Goal: Task Accomplishment & Management: Manage account settings

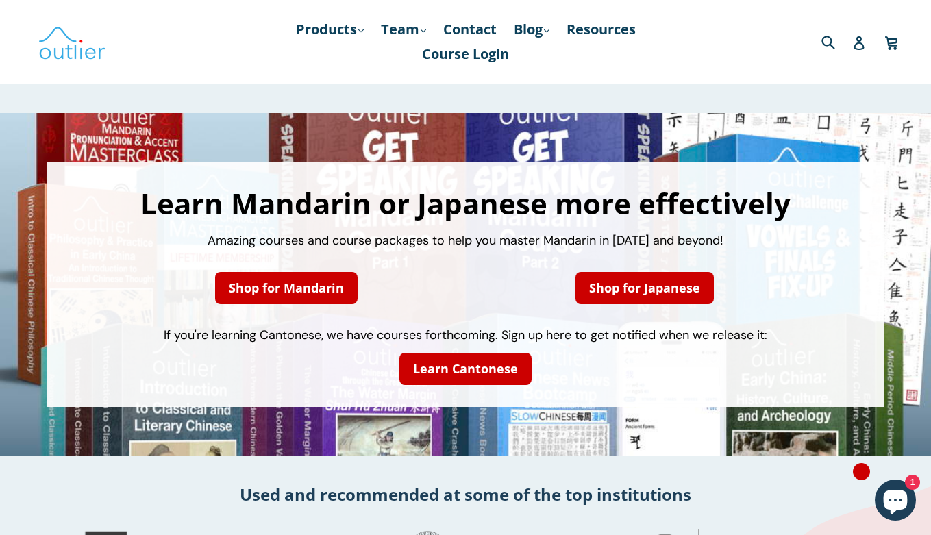
click at [858, 66] on div "Submit Search Log in Cart Cart expand/collapse" at bounding box center [786, 42] width 214 height 84
click at [858, 59] on div "Submit Search Log in Cart Cart expand/collapse" at bounding box center [786, 42] width 214 height 84
click at [855, 43] on icon at bounding box center [858, 43] width 10 height 14
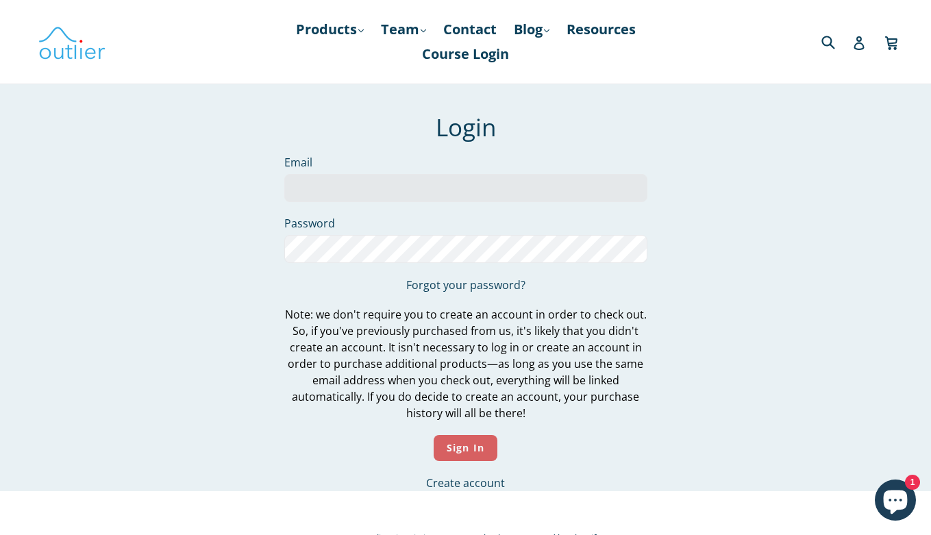
type input "[PERSON_NAME][EMAIL_ADDRESS][PERSON_NAME][DOMAIN_NAME]"
click at [451, 438] on input "Sign In" at bounding box center [466, 448] width 64 height 27
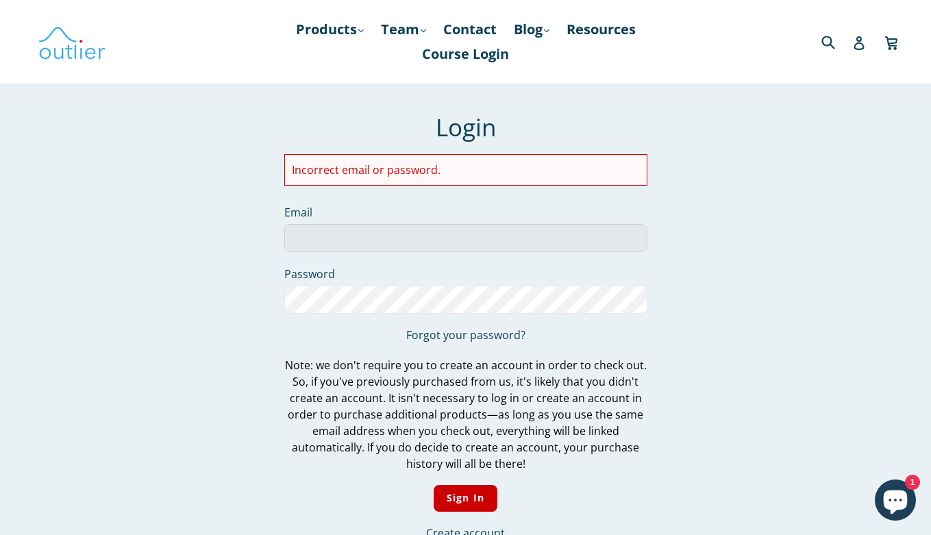
type input "lucas.damer@gmail.com"
click at [446, 190] on form "Login Incorrect email or password. Email lucas.damer@gmail.com Password Forgot …" at bounding box center [465, 327] width 363 height 428
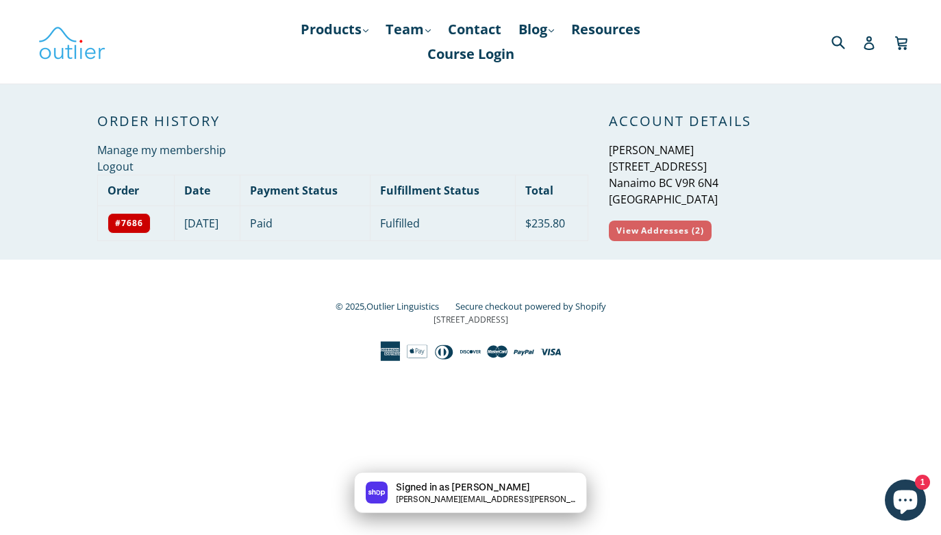
click at [676, 227] on link "View Addresses (2)" at bounding box center [660, 231] width 103 height 21
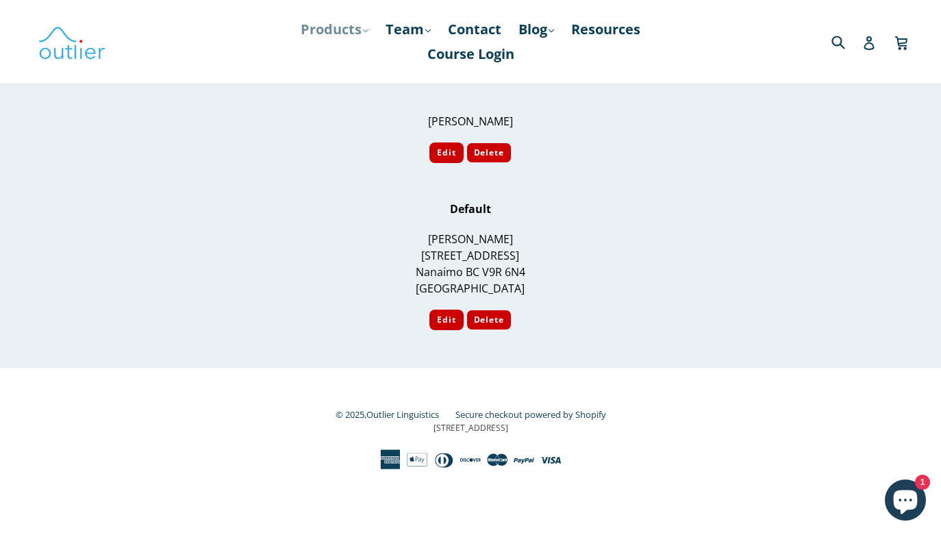
click at [308, 29] on link "Products .cls-1{fill:#231f20} expand" at bounding box center [335, 29] width 82 height 25
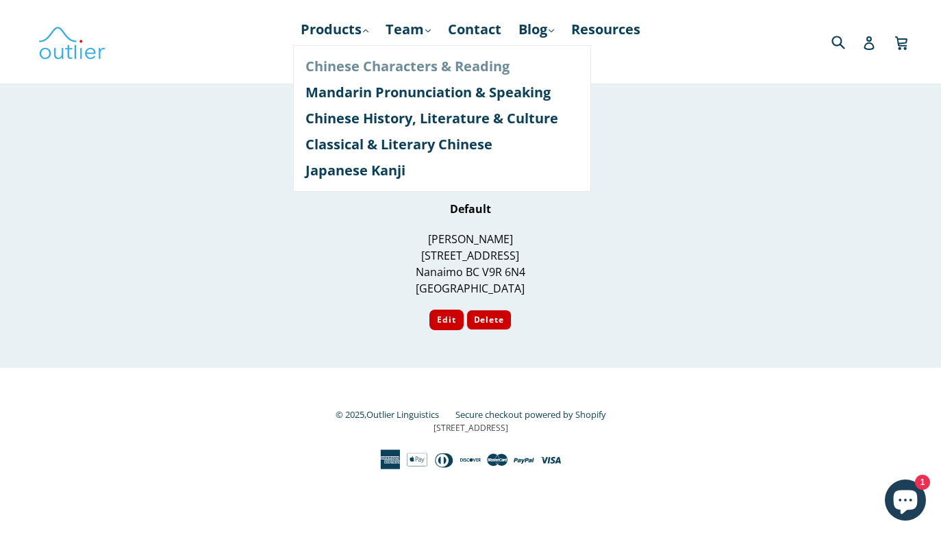
click at [339, 62] on link "Chinese Characters & Reading" at bounding box center [441, 66] width 273 height 26
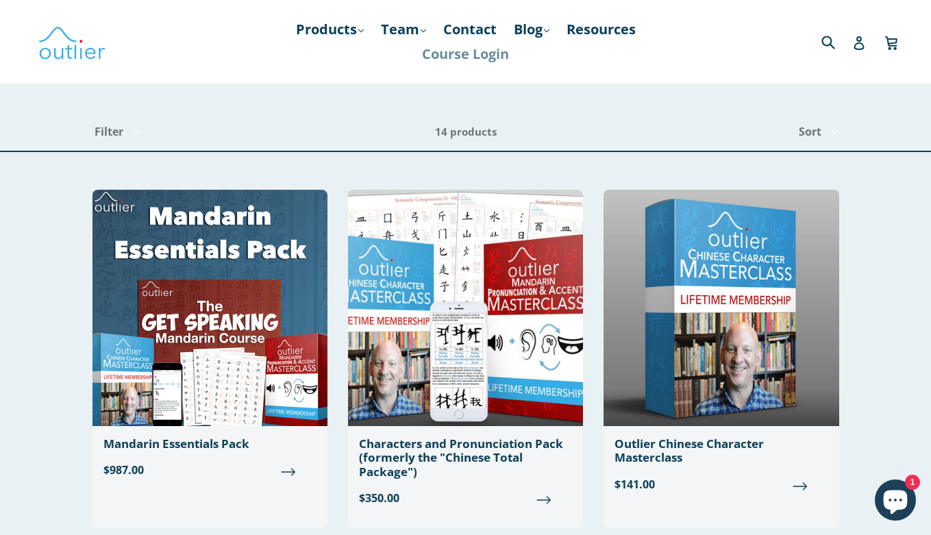
click at [492, 62] on link "Course Login" at bounding box center [465, 54] width 101 height 25
